Goal: Book appointment/travel/reservation

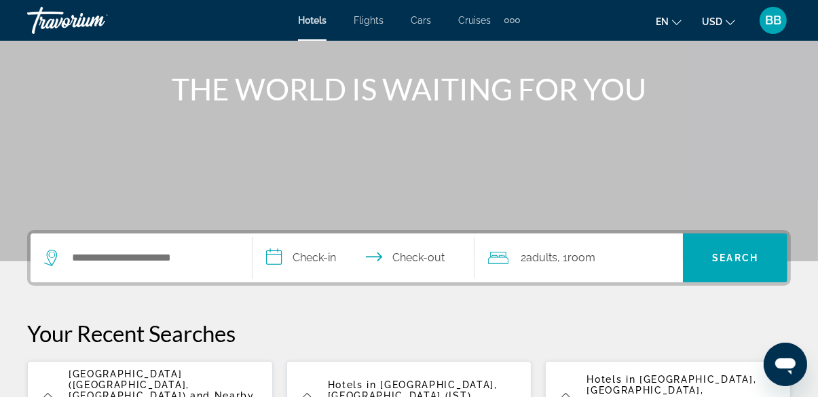
scroll to position [172, 0]
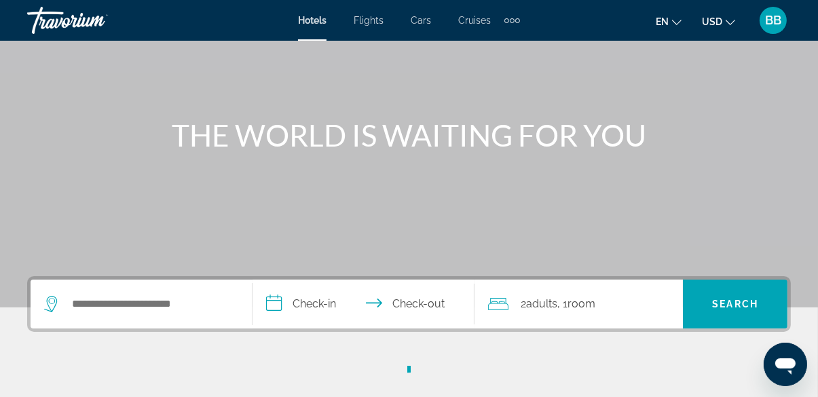
scroll to position [99, 0]
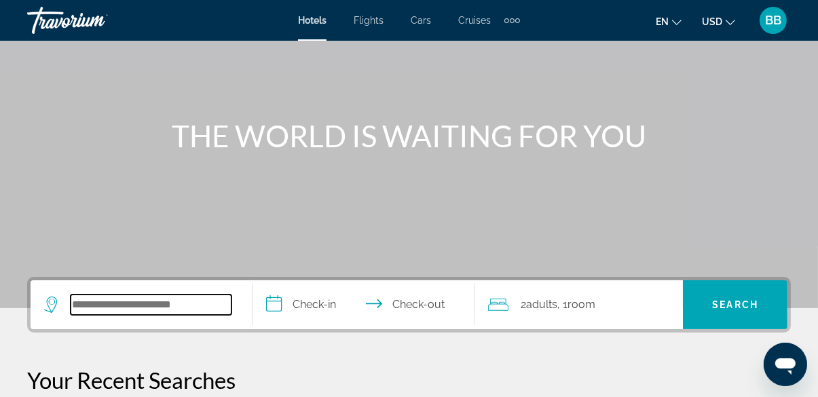
click at [124, 299] on input "Search widget" at bounding box center [151, 305] width 161 height 20
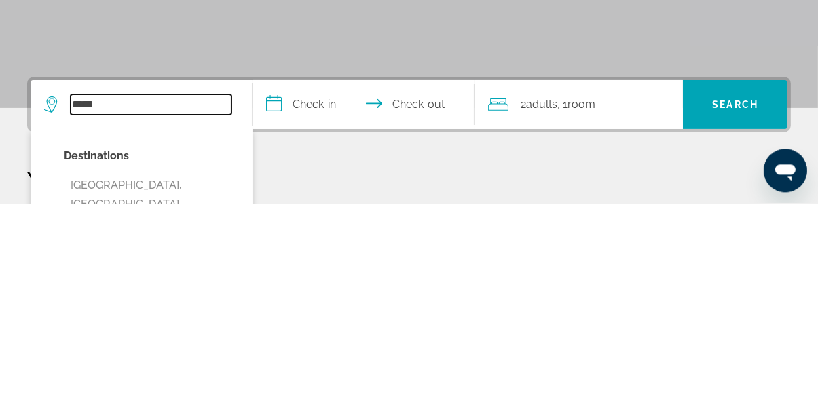
scroll to position [105, 0]
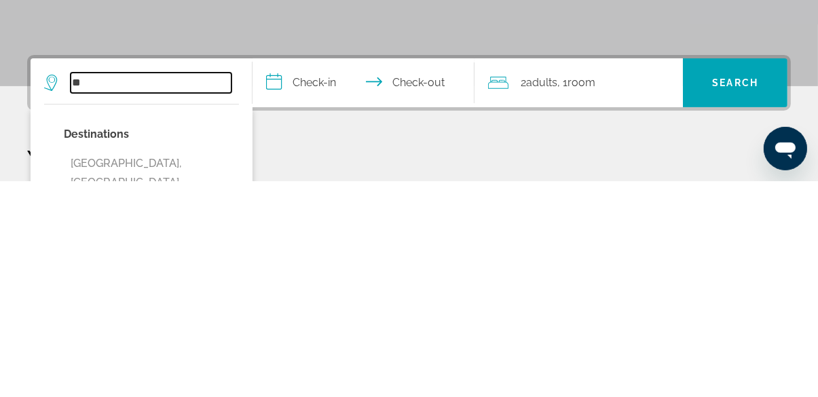
type input "*"
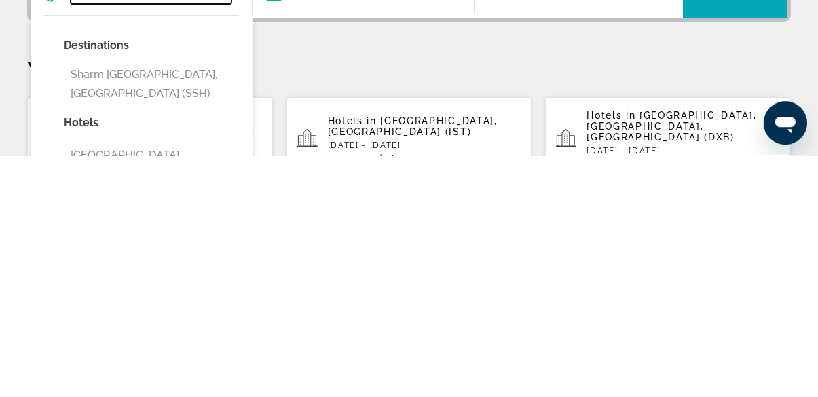
scroll to position [168, 0]
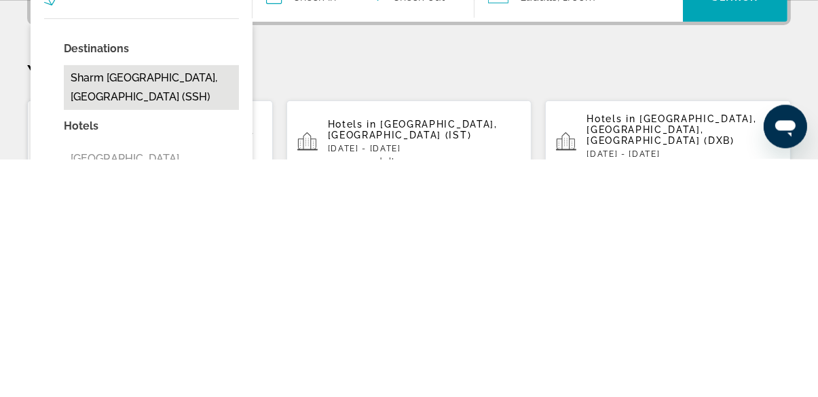
click at [180, 312] on button "Sharm [GEOGRAPHIC_DATA], [GEOGRAPHIC_DATA] (SSH)" at bounding box center [151, 325] width 175 height 45
type input "**********"
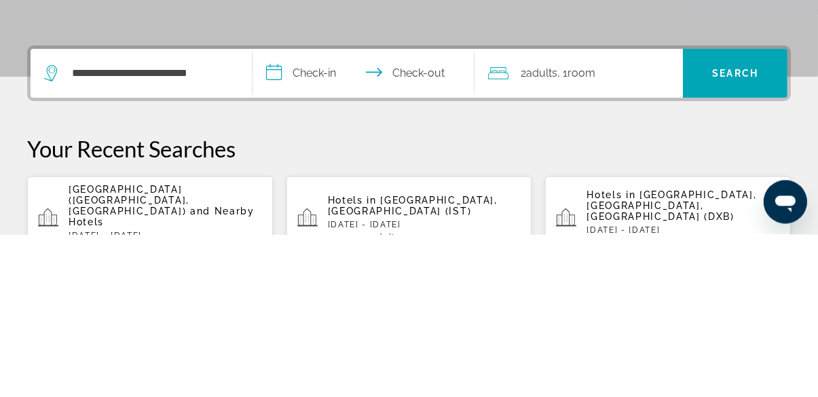
click at [352, 233] on input "**********" at bounding box center [365, 237] width 227 height 53
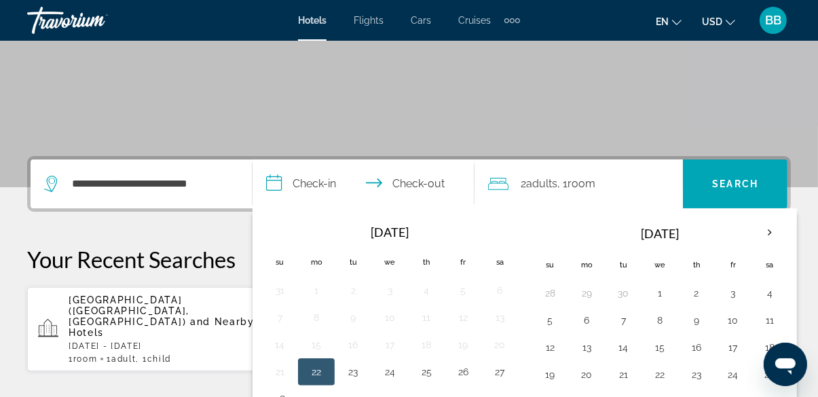
scroll to position [221, 0]
click at [585, 311] on button "6" at bounding box center [587, 319] width 22 height 19
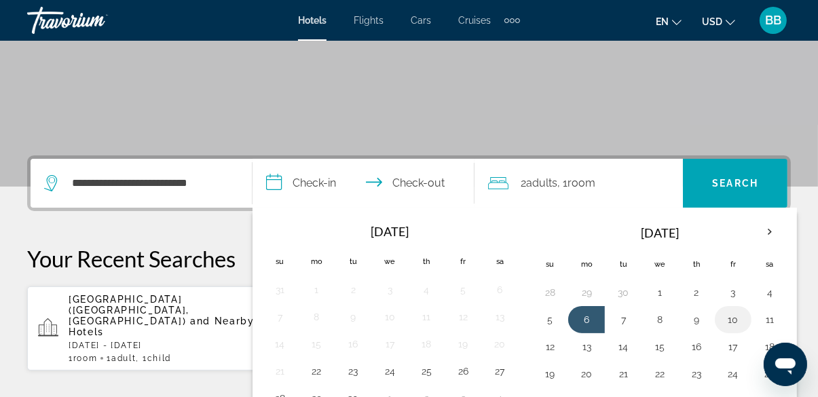
click at [734, 315] on button "10" at bounding box center [733, 319] width 22 height 19
type input "**********"
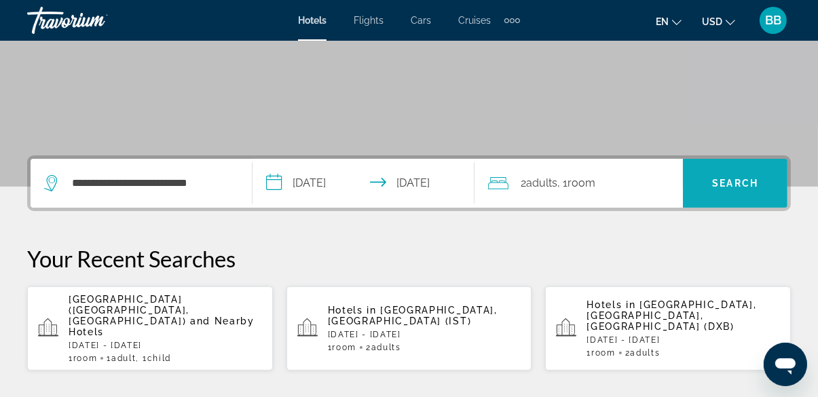
click at [733, 178] on span "Search" at bounding box center [735, 183] width 46 height 11
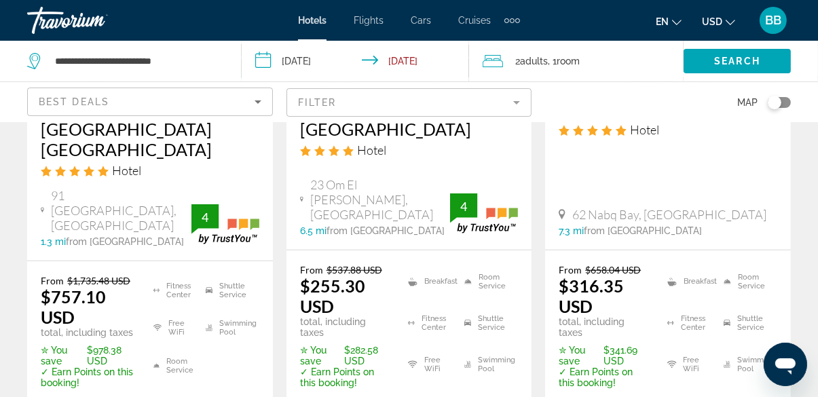
scroll to position [855, 0]
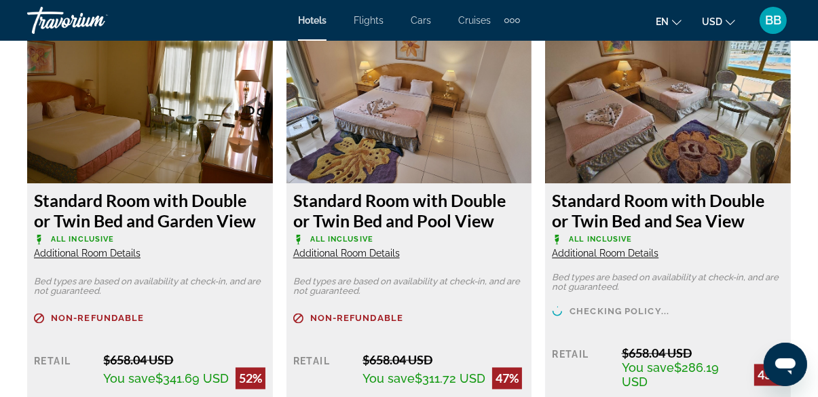
scroll to position [2175, 0]
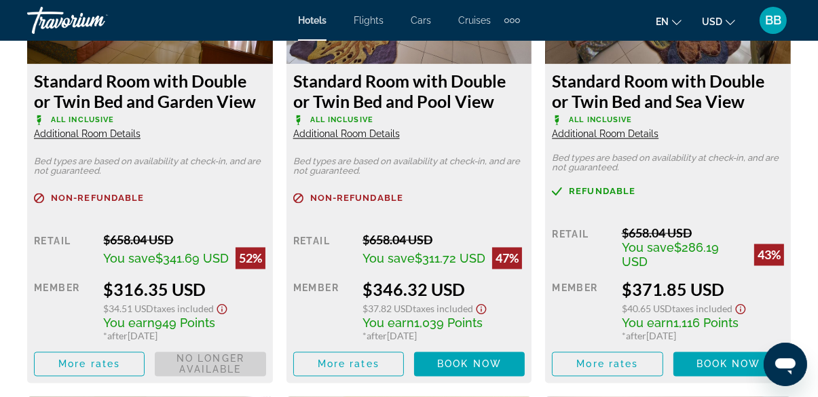
scroll to position [2256, 0]
click at [241, 305] on div "$34.51 USD Taxes included" at bounding box center [184, 308] width 162 height 16
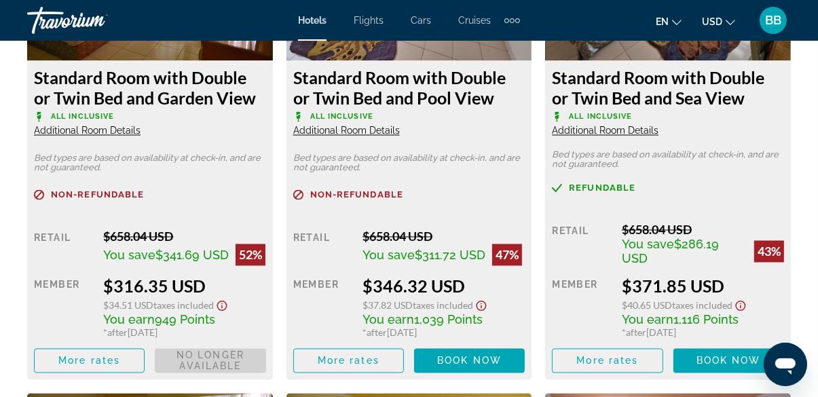
scroll to position [2263, 0]
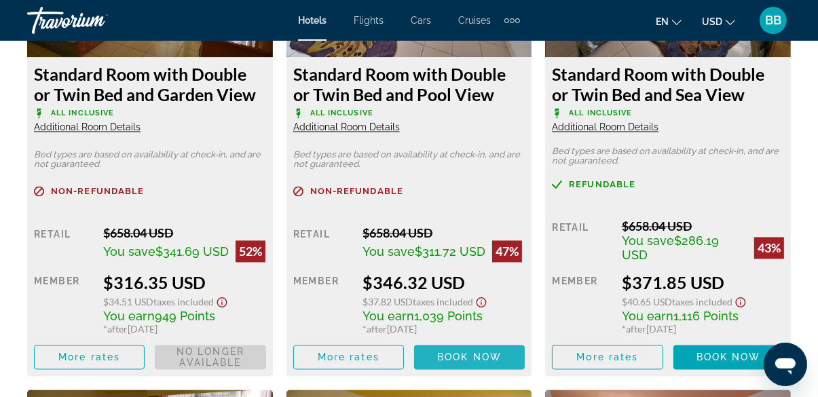
click at [460, 362] on span "Book now" at bounding box center [469, 357] width 64 height 11
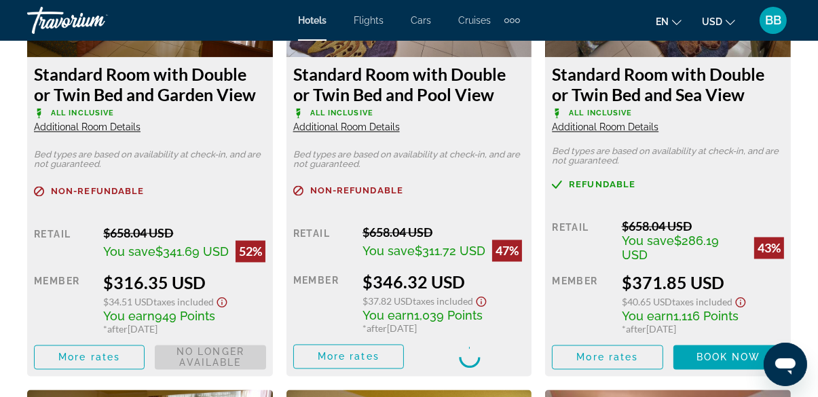
scroll to position [2291, 0]
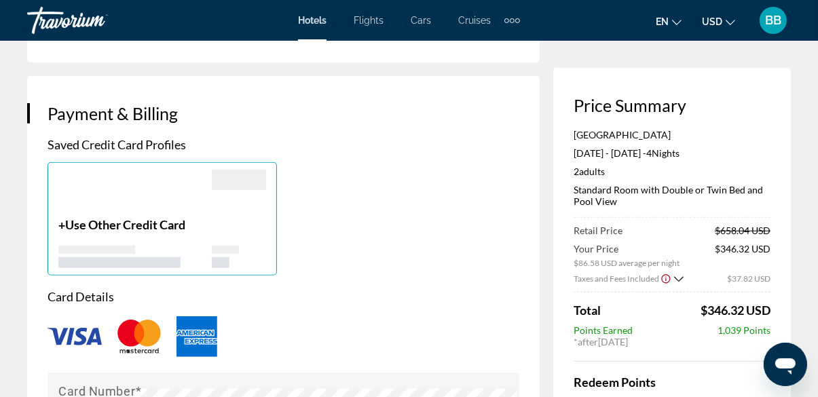
scroll to position [950, 0]
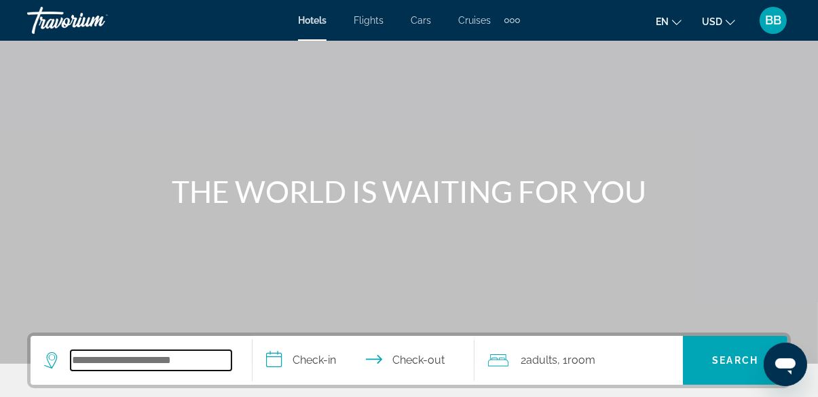
click at [155, 351] on input "Search widget" at bounding box center [151, 360] width 161 height 20
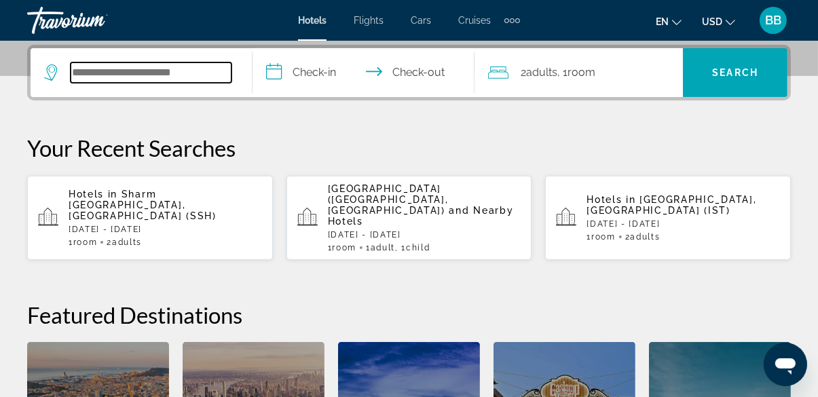
scroll to position [331, 0]
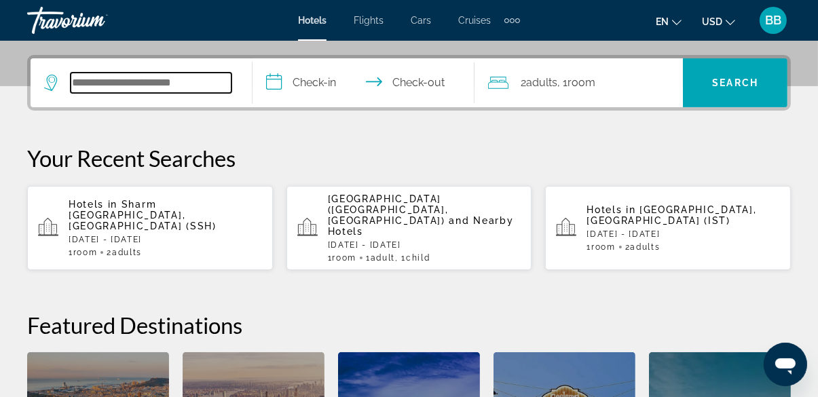
click at [102, 84] on input "Search widget" at bounding box center [151, 83] width 161 height 20
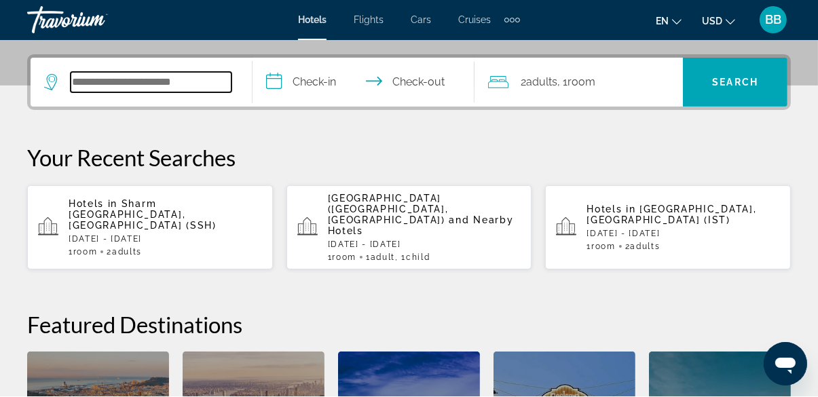
scroll to position [321, 0]
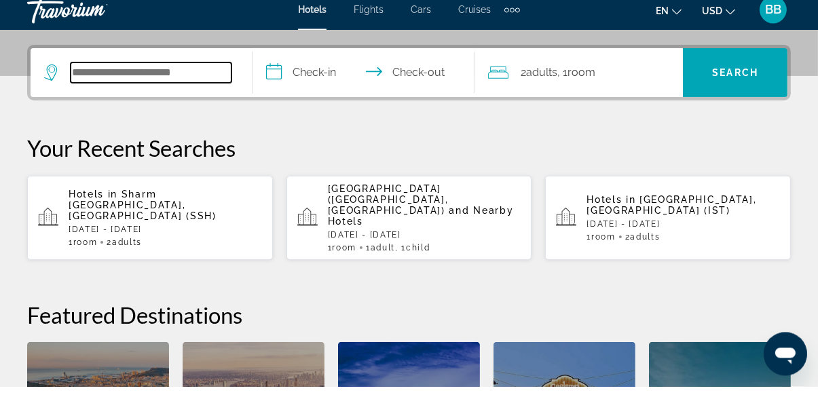
click at [145, 81] on input "Search widget" at bounding box center [151, 83] width 161 height 20
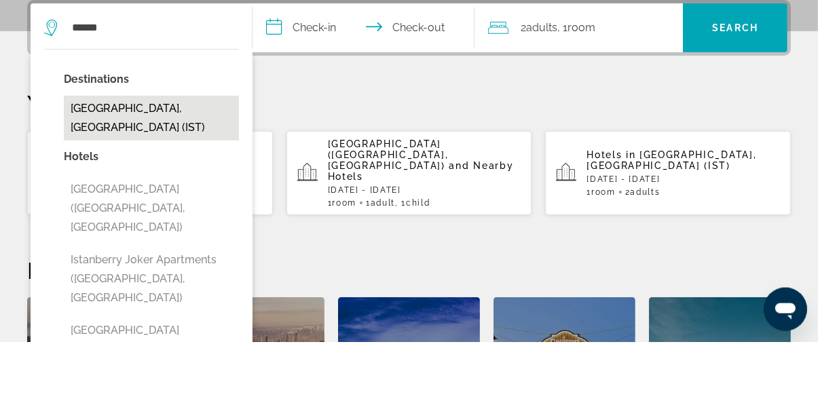
click at [185, 172] on button "Istanbul, Turkey (IST)" at bounding box center [151, 173] width 175 height 45
type input "**********"
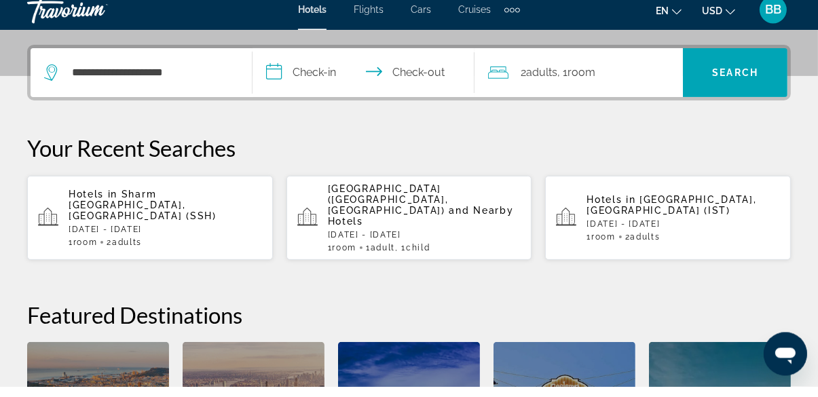
click at [371, 76] on input "**********" at bounding box center [365, 84] width 227 height 53
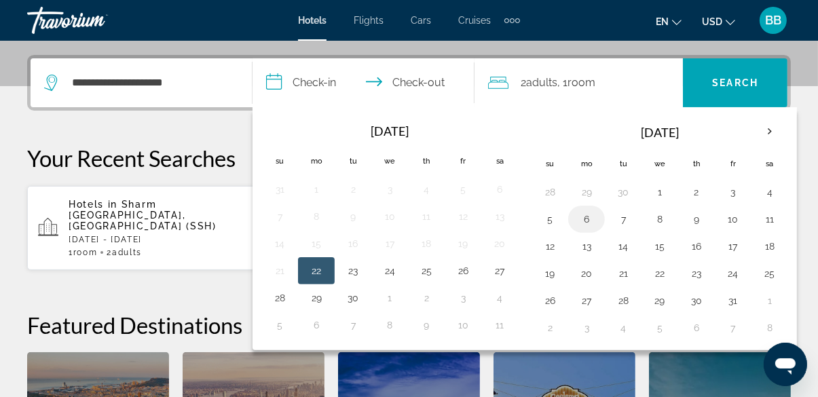
click at [588, 214] on button "6" at bounding box center [587, 219] width 22 height 19
click at [732, 221] on button "10" at bounding box center [733, 219] width 22 height 19
type input "**********"
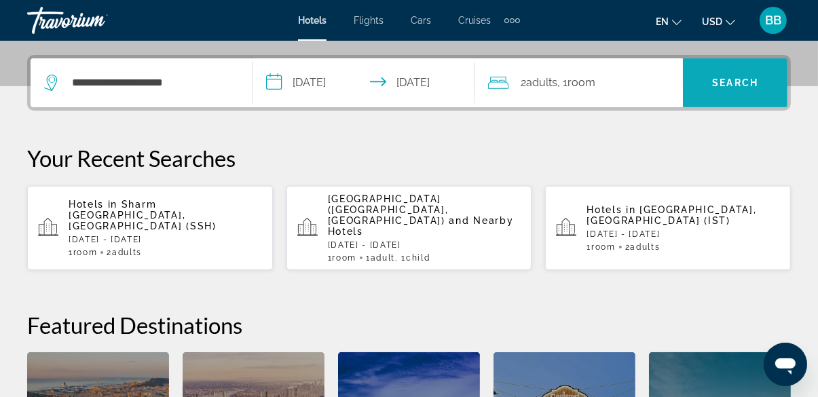
click at [734, 74] on span "Search widget" at bounding box center [735, 83] width 105 height 33
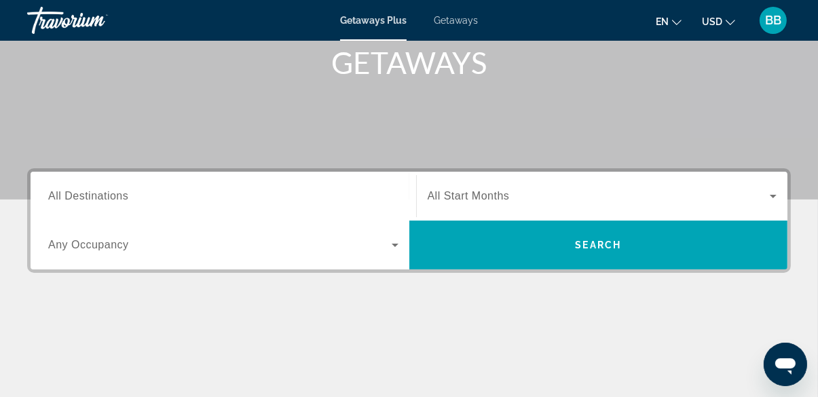
scroll to position [208, 0]
click at [129, 189] on input "Destination All Destinations" at bounding box center [223, 197] width 350 height 16
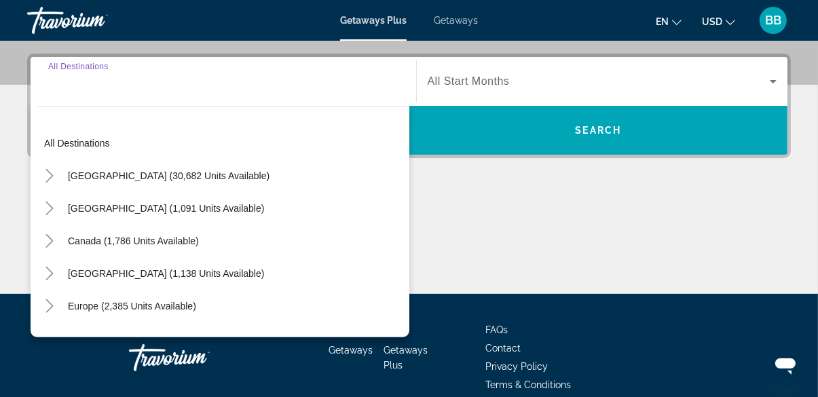
scroll to position [331, 0]
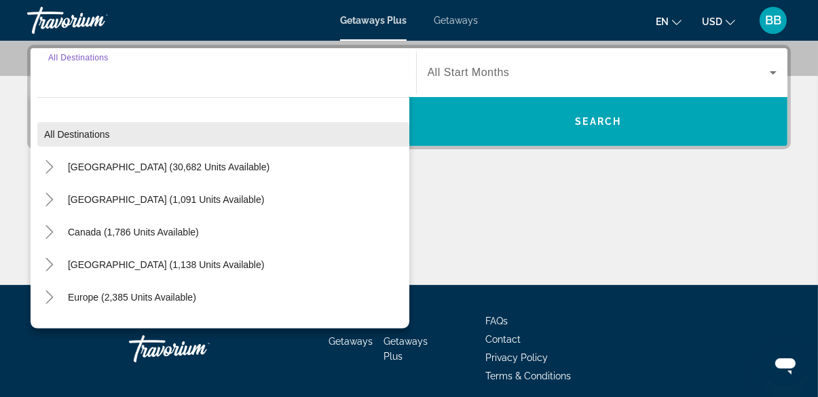
click at [113, 135] on span "Search widget" at bounding box center [223, 134] width 372 height 33
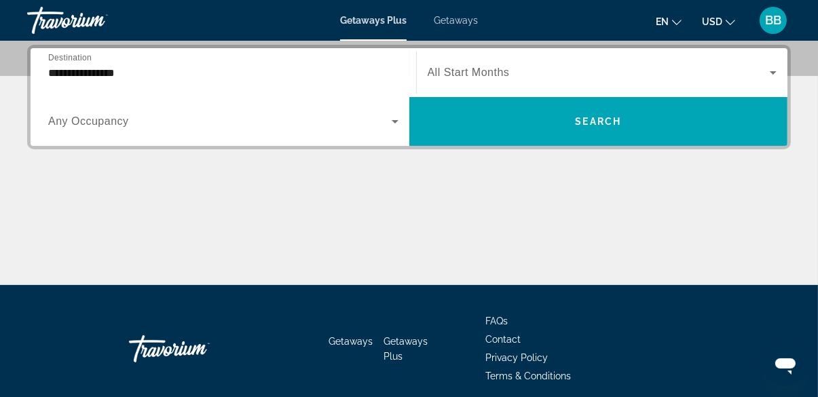
click at [93, 73] on input "**********" at bounding box center [223, 73] width 350 height 16
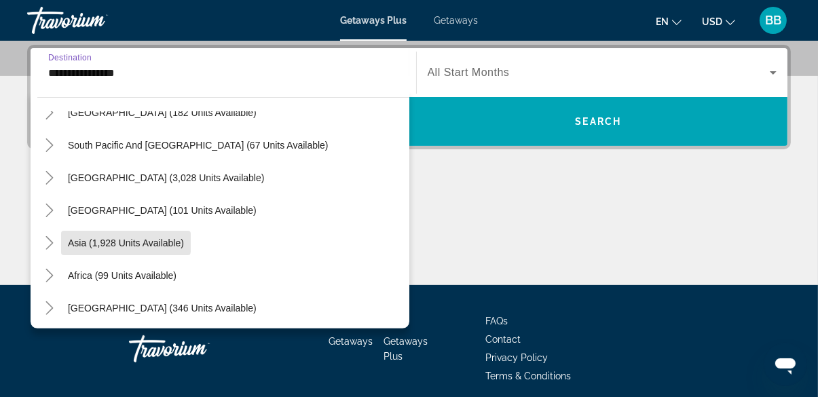
scroll to position [219, 0]
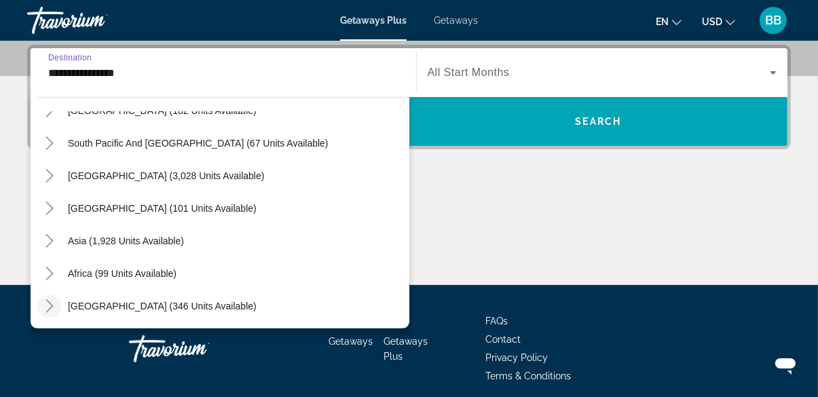
click at [43, 304] on icon "Toggle Middle East (346 units available)" at bounding box center [50, 306] width 14 height 14
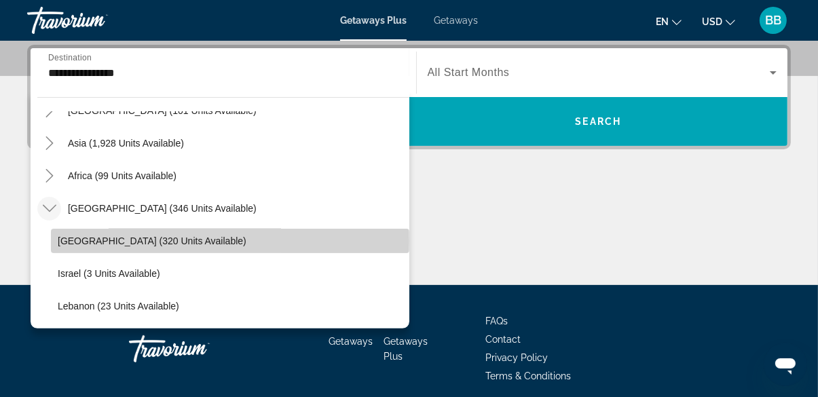
click at [86, 239] on span "Egypt (320 units available)" at bounding box center [152, 241] width 189 height 11
type input "**********"
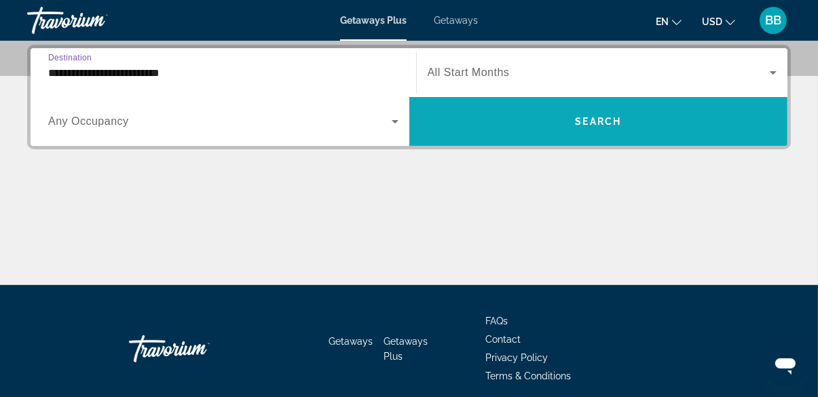
click at [515, 117] on span "Search widget" at bounding box center [598, 121] width 379 height 33
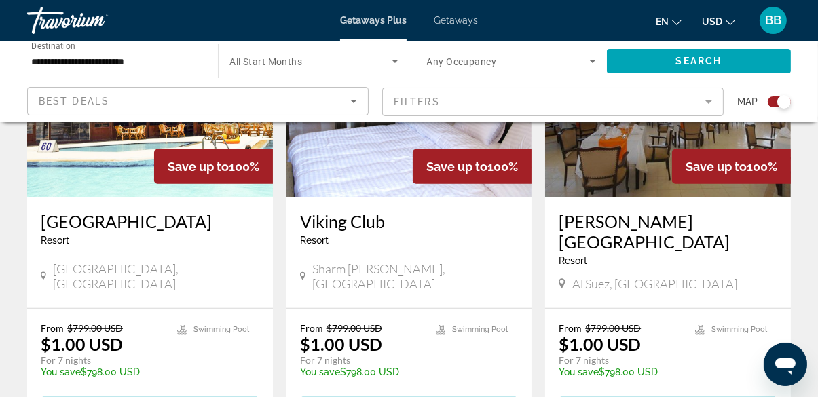
scroll to position [604, 0]
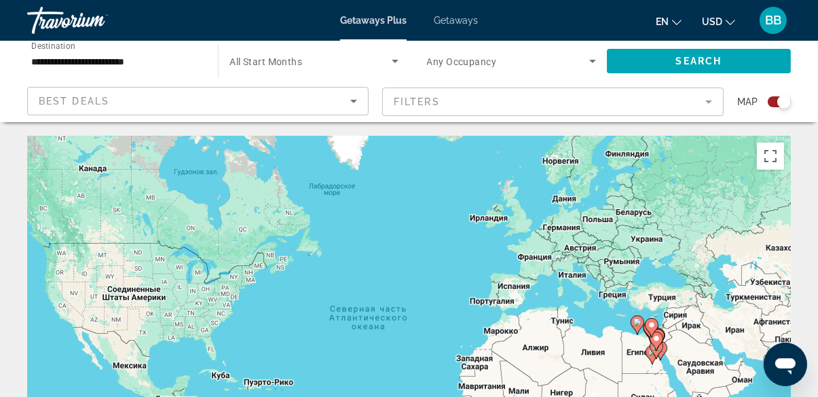
click at [70, 62] on input "**********" at bounding box center [115, 62] width 169 height 16
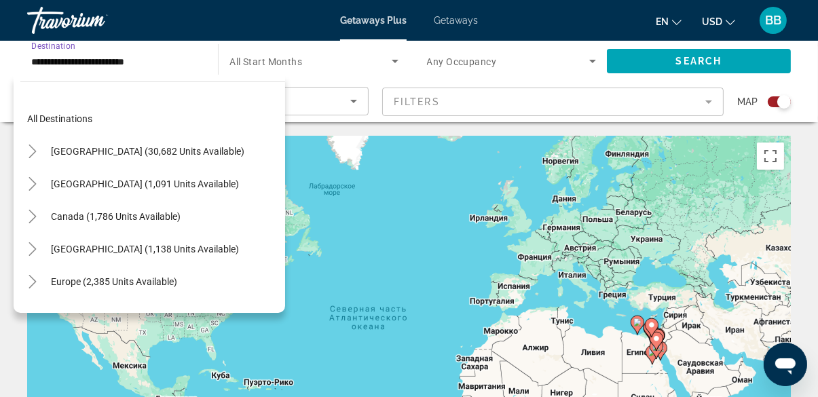
scroll to position [317, 0]
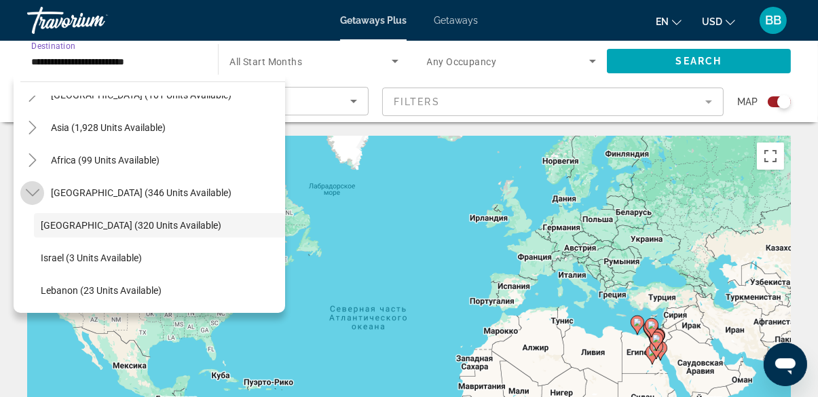
click at [24, 192] on mat-icon "Toggle Middle East (346 units available)" at bounding box center [32, 193] width 24 height 24
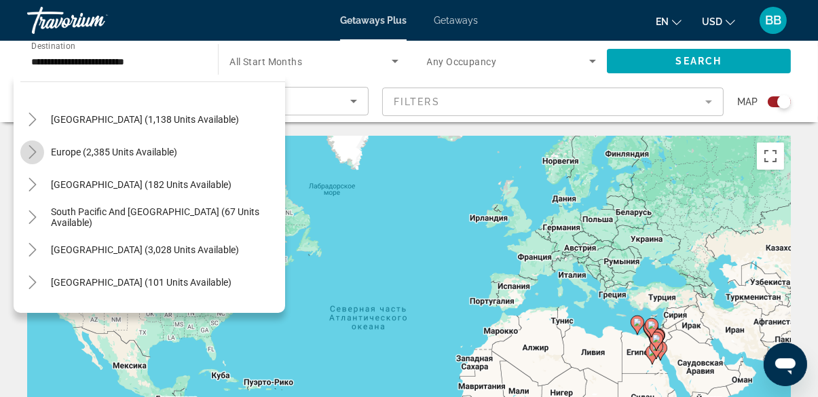
click at [20, 153] on mat-icon "Toggle Europe (2,385 units available)" at bounding box center [32, 152] width 24 height 24
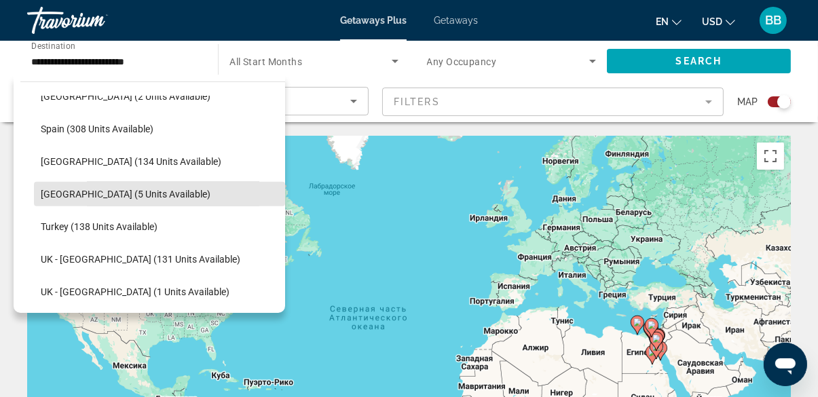
scroll to position [576, 0]
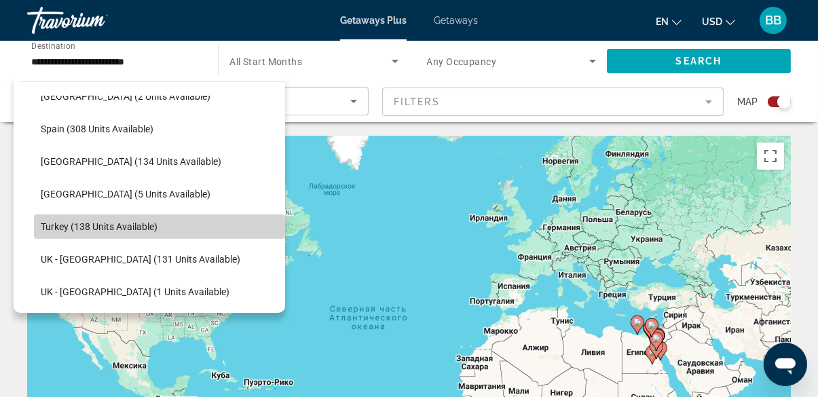
click at [119, 233] on span "Search widget" at bounding box center [159, 226] width 251 height 33
type input "**********"
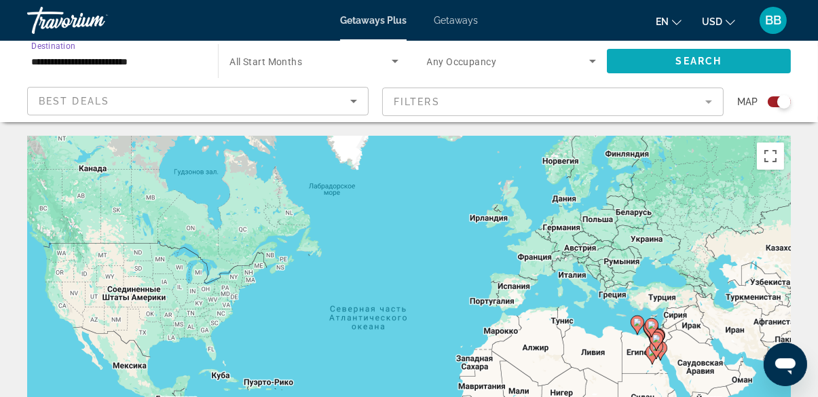
click at [695, 54] on span "Search widget" at bounding box center [699, 61] width 184 height 33
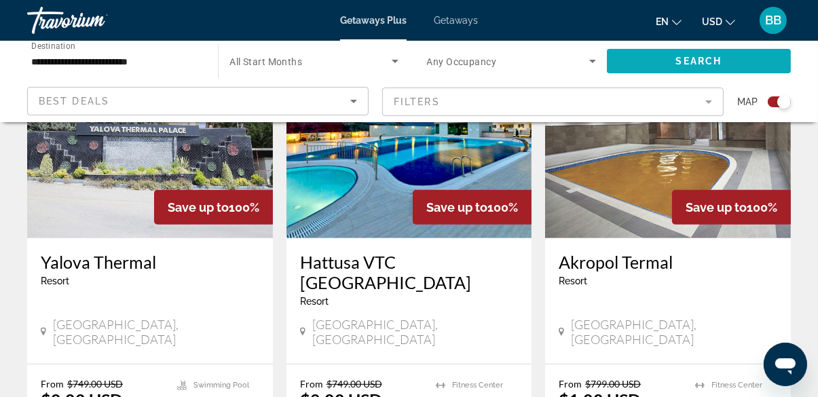
scroll to position [559, 0]
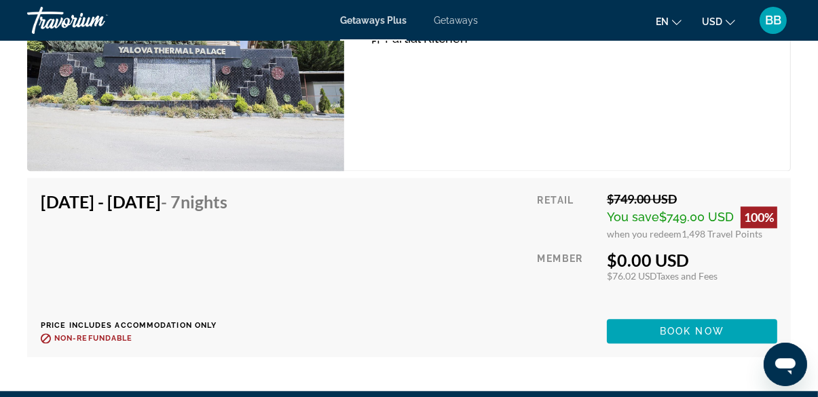
scroll to position [2586, 0]
